Goal: Communication & Community: Participate in discussion

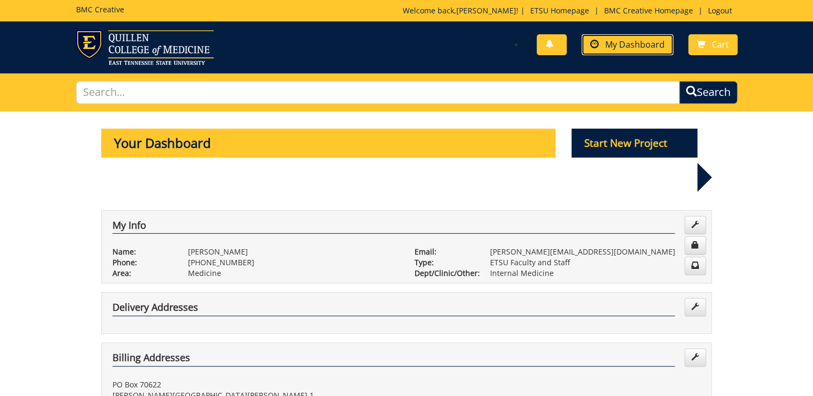
click at [630, 43] on span "My Dashboard" at bounding box center [634, 45] width 59 height 12
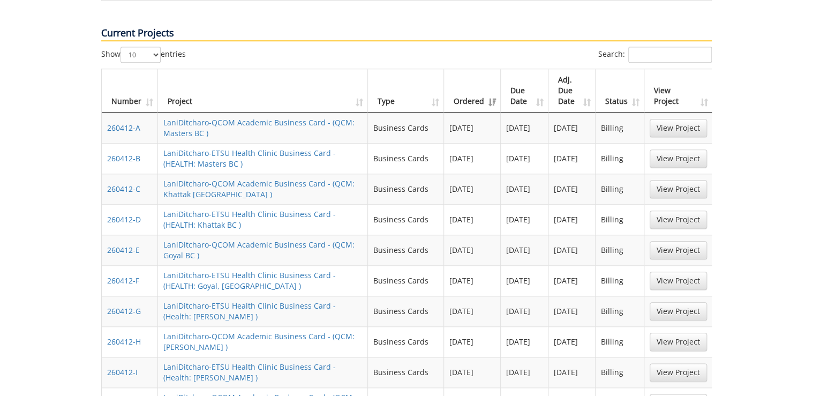
scroll to position [557, 0]
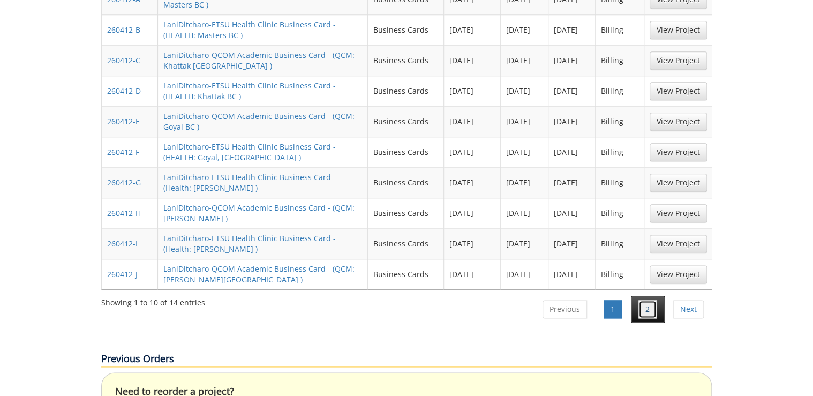
click at [648, 300] on link "2" at bounding box center [648, 309] width 18 height 18
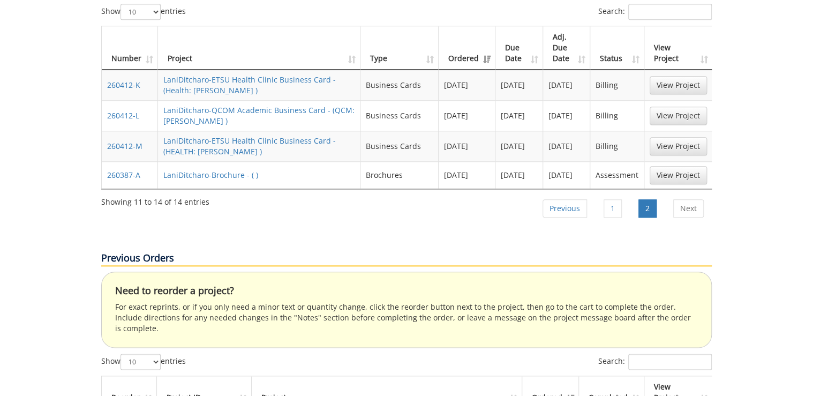
scroll to position [386, 0]
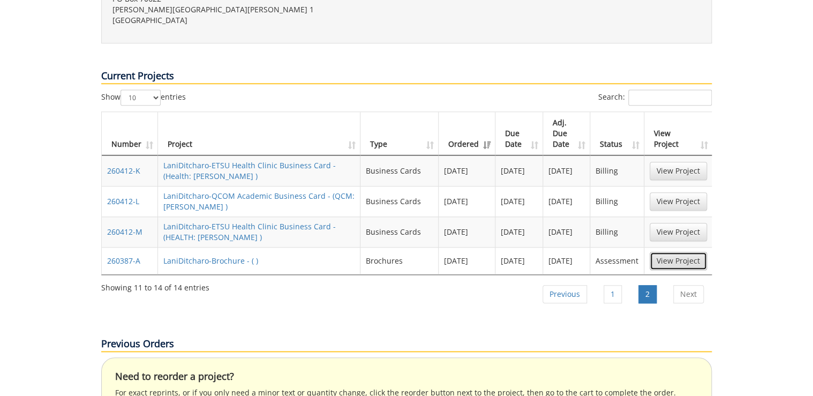
click at [672, 252] on link "View Project" at bounding box center [678, 261] width 57 height 18
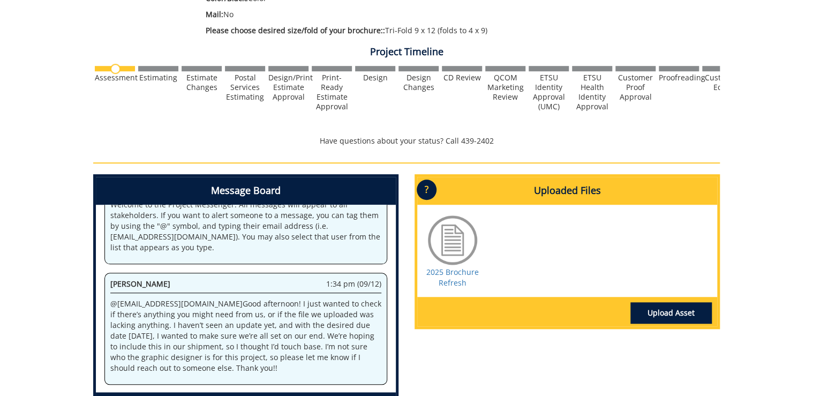
scroll to position [386, 0]
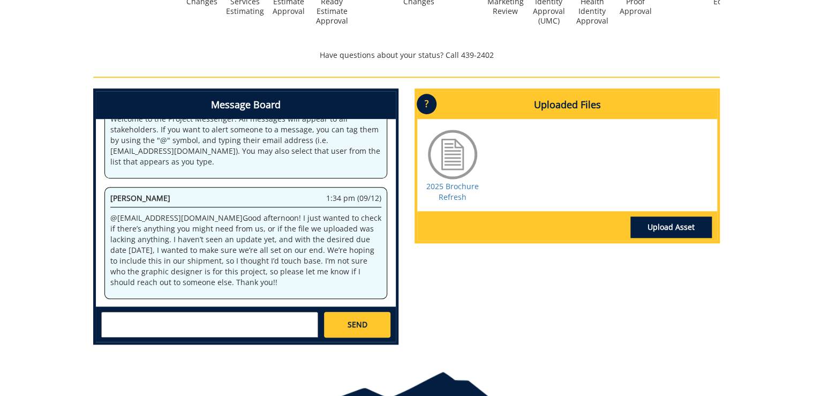
click at [261, 338] on div "SEND" at bounding box center [246, 323] width 300 height 35
click at [261, 329] on textarea at bounding box center [209, 325] width 217 height 26
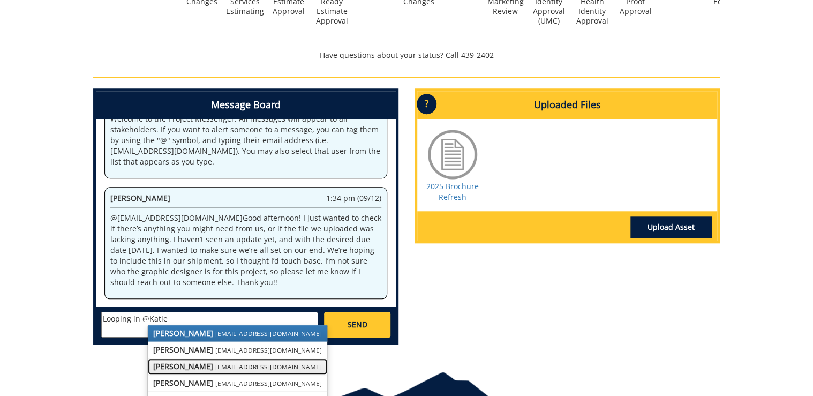
click at [225, 366] on small "[EMAIL_ADDRESS][DOMAIN_NAME]" at bounding box center [268, 366] width 107 height 9
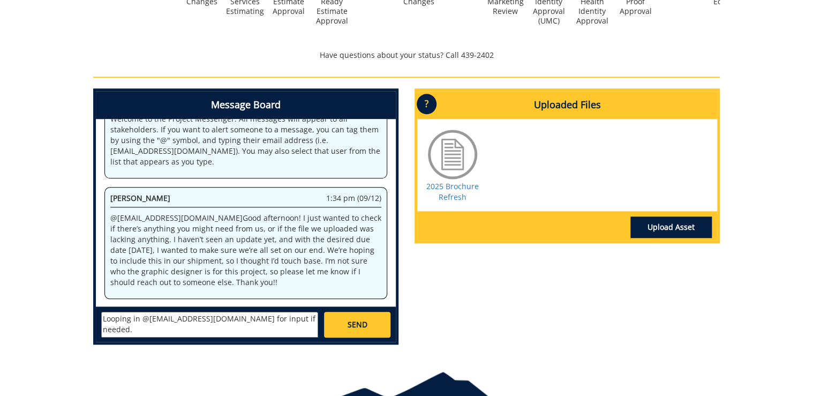
type textarea "Looping in @[EMAIL_ADDRESS][DOMAIN_NAME] for input if needed."
click at [356, 325] on span "SEND" at bounding box center [357, 324] width 20 height 11
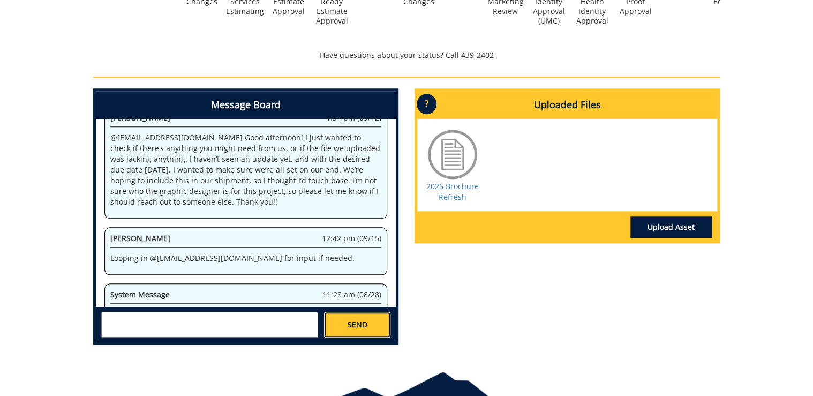
scroll to position [439, 0]
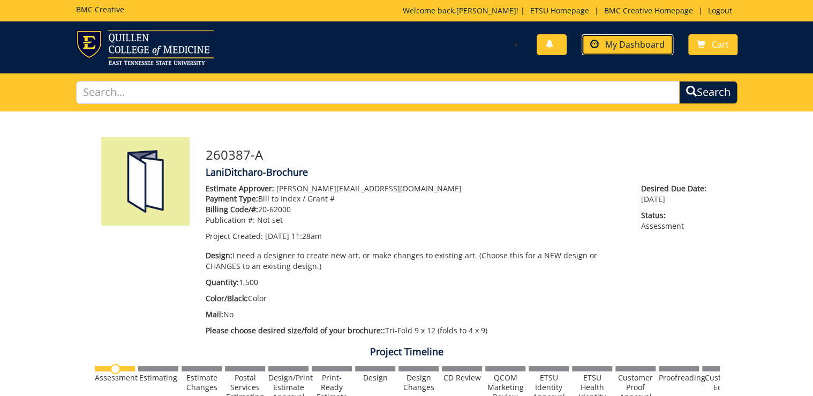
click at [632, 48] on span "My Dashboard" at bounding box center [634, 45] width 59 height 12
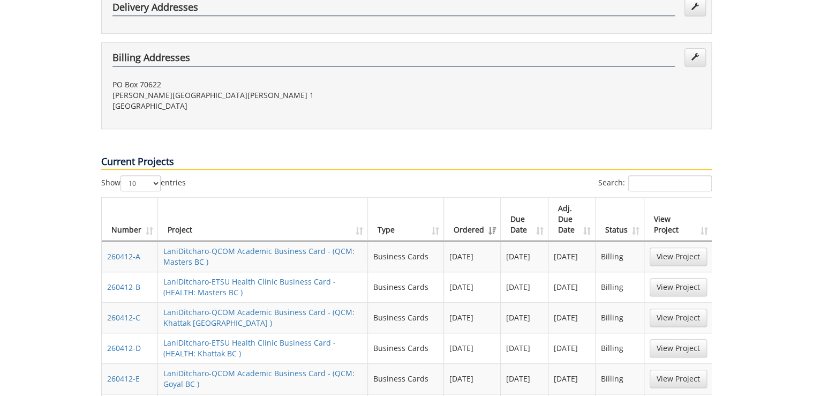
scroll to position [557, 0]
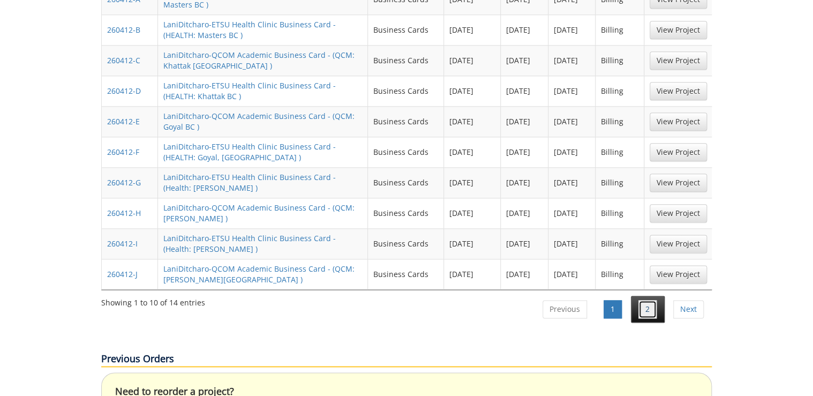
click at [645, 300] on link "2" at bounding box center [648, 309] width 18 height 18
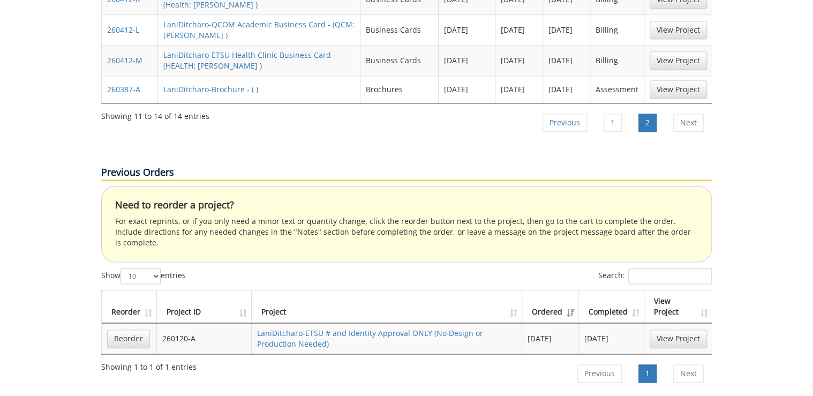
scroll to position [429, 0]
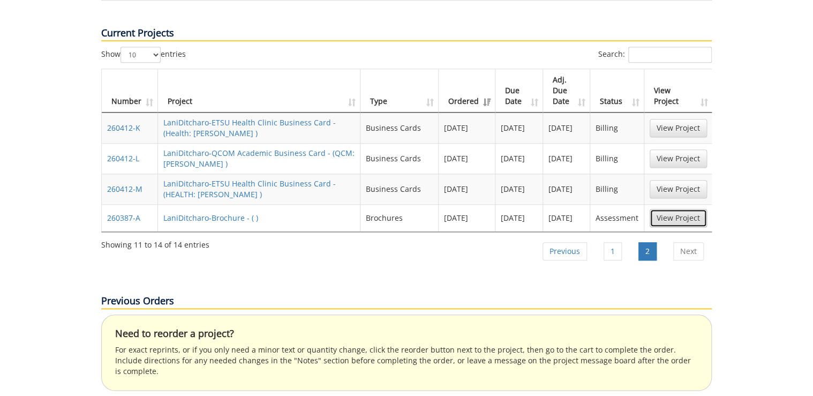
click at [677, 209] on link "View Project" at bounding box center [678, 218] width 57 height 18
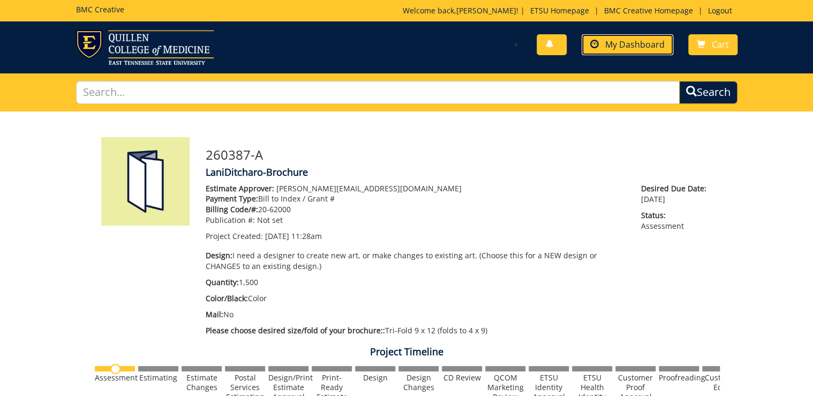
drag, startPoint x: 639, startPoint y: 47, endPoint x: 622, endPoint y: 66, distance: 25.4
click at [639, 47] on span "My Dashboard" at bounding box center [634, 45] width 59 height 12
